Goal: Transaction & Acquisition: Book appointment/travel/reservation

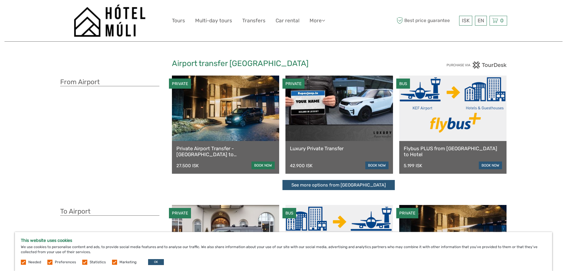
click at [271, 165] on link "book now" at bounding box center [262, 166] width 23 height 8
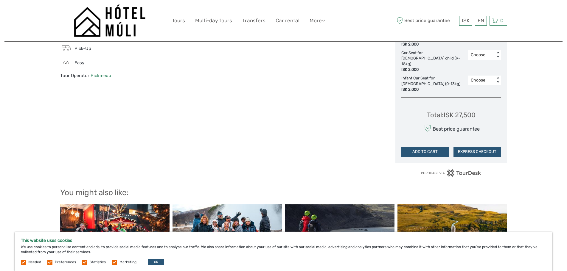
scroll to position [447, 0]
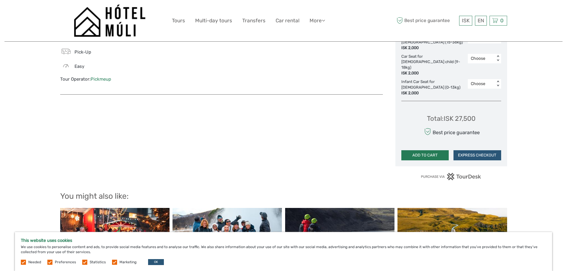
click at [428, 150] on button "ADD TO CART" at bounding box center [425, 155] width 48 height 10
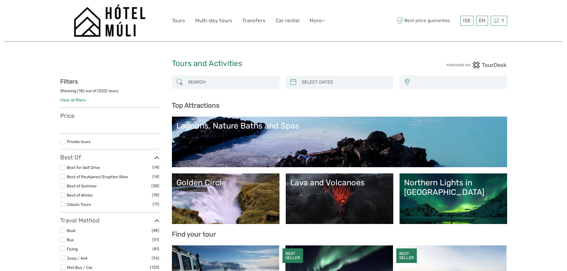
select select
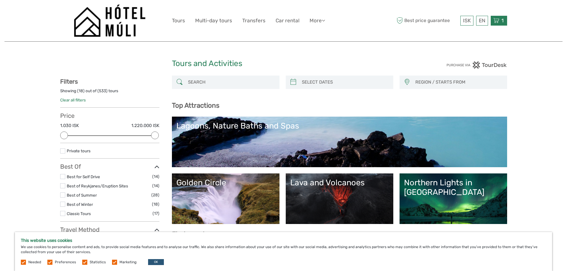
click at [498, 19] on icon at bounding box center [496, 20] width 6 height 7
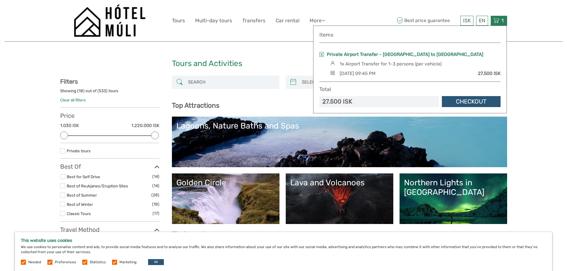
click at [413, 53] on link "Private Airport Transfer - [GEOGRAPHIC_DATA] to [GEOGRAPHIC_DATA]" at bounding box center [405, 54] width 156 height 7
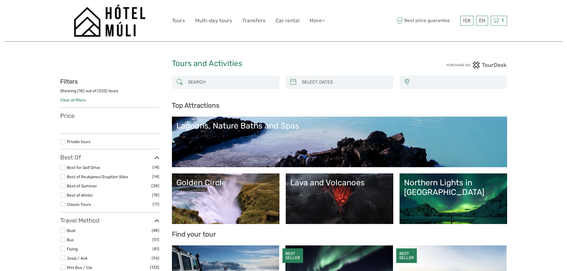
select select
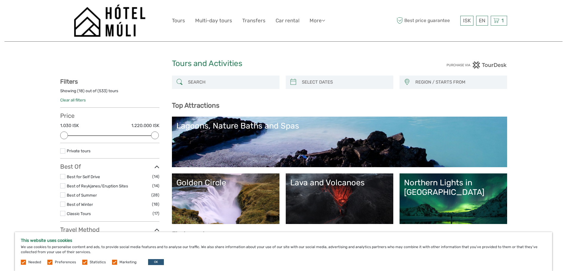
click at [113, 22] on img at bounding box center [110, 20] width 72 height 32
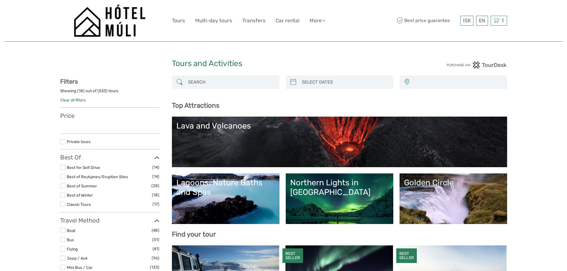
click at [252, 21] on link "Transfers" at bounding box center [253, 20] width 23 height 9
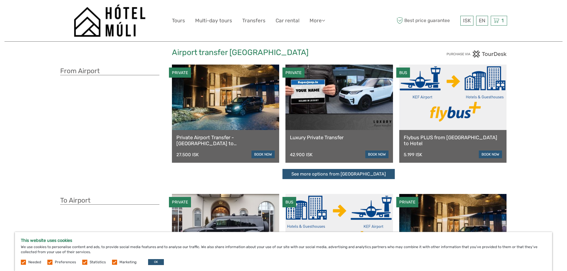
scroll to position [11, 0]
click at [458, 136] on link "Flybus PLUS from Keflavik Airport to Hotel" at bounding box center [453, 140] width 99 height 12
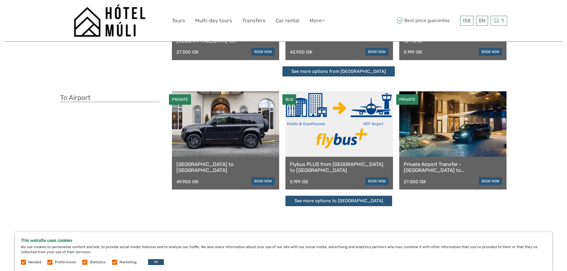
scroll to position [114, 0]
click at [214, 166] on link "[GEOGRAPHIC_DATA] to [GEOGRAPHIC_DATA]" at bounding box center [225, 167] width 99 height 12
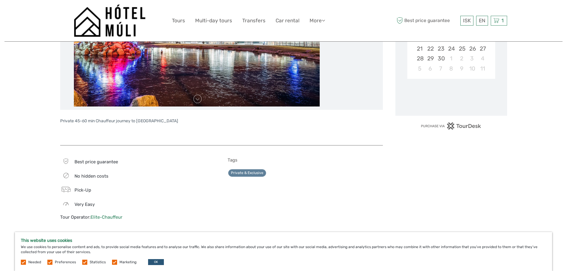
scroll to position [52, 0]
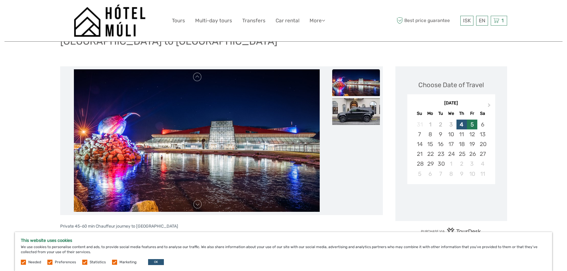
click at [470, 122] on div "5" at bounding box center [472, 125] width 10 height 10
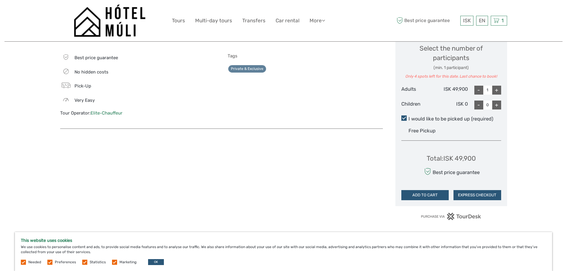
scroll to position [264, 0]
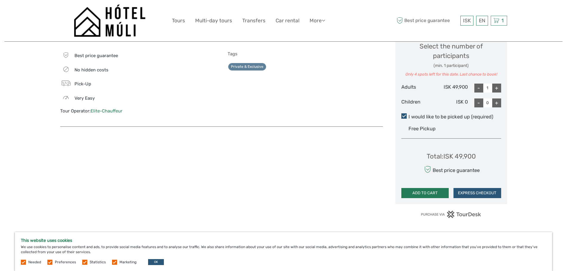
click at [434, 190] on button "ADD TO CART" at bounding box center [425, 193] width 48 height 10
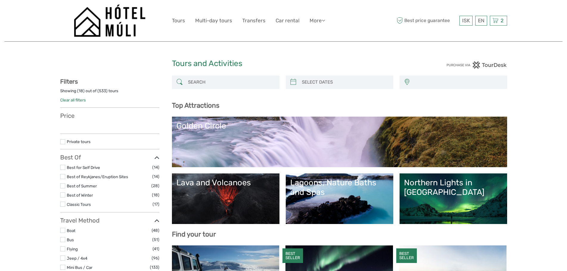
select select
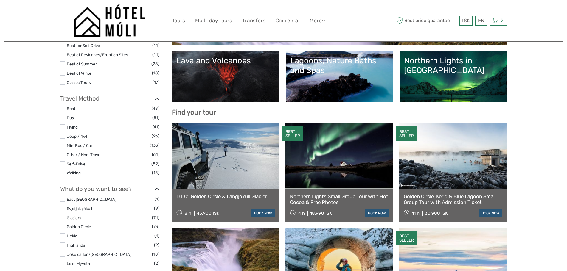
scroll to position [124, 0]
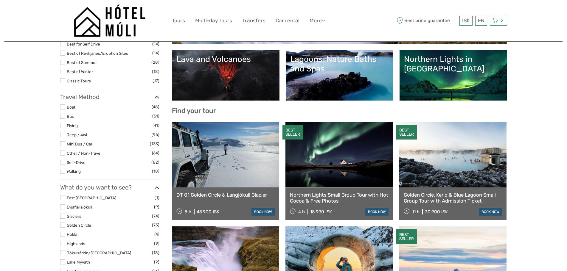
select select
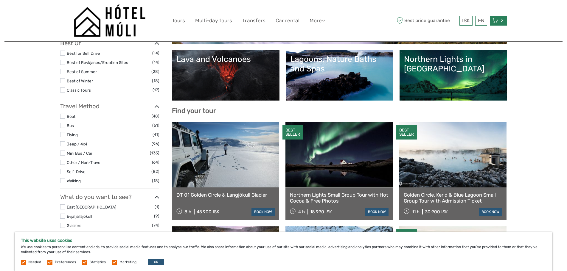
scroll to position [0, 0]
click at [502, 26] on div "Best price guarantee ISK ISK € $ £ EN English Español Deutsch 2 Items Private A…" at bounding box center [451, 20] width 112 height 32
click at [498, 22] on icon at bounding box center [496, 20] width 6 height 7
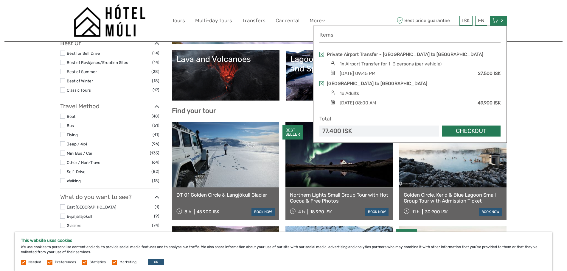
click at [463, 129] on link "Checkout" at bounding box center [471, 131] width 59 height 11
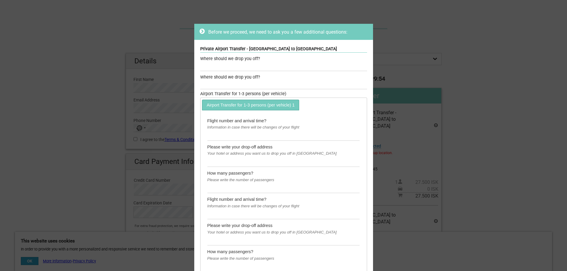
click at [245, 152] on div "Your hotel or address you want us to drop you off in [GEOGRAPHIC_DATA]" at bounding box center [283, 153] width 153 height 7
click at [239, 162] on input "text" at bounding box center [283, 162] width 153 height 10
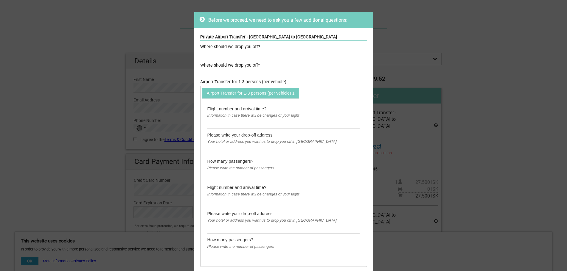
scroll to position [23, 0]
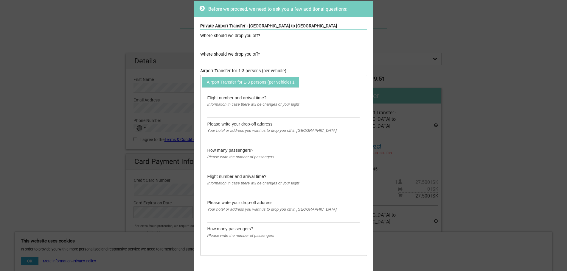
click at [231, 34] on div "Where should we drop you off?" at bounding box center [283, 36] width 167 height 7
click at [237, 52] on div "Where should we drop you off?" at bounding box center [283, 54] width 167 height 7
click at [234, 46] on input "text" at bounding box center [283, 44] width 167 height 9
click at [235, 58] on div "Where should we drop you off?" at bounding box center [283, 54] width 167 height 7
click at [235, 60] on input "text" at bounding box center [283, 62] width 167 height 9
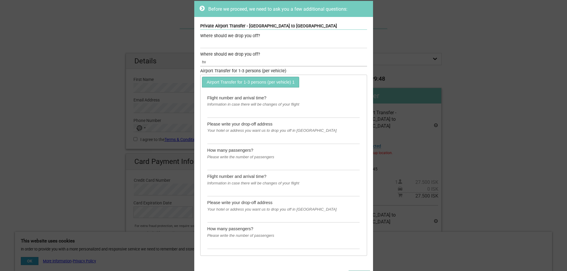
type input "h"
